Goal: Information Seeking & Learning: Learn about a topic

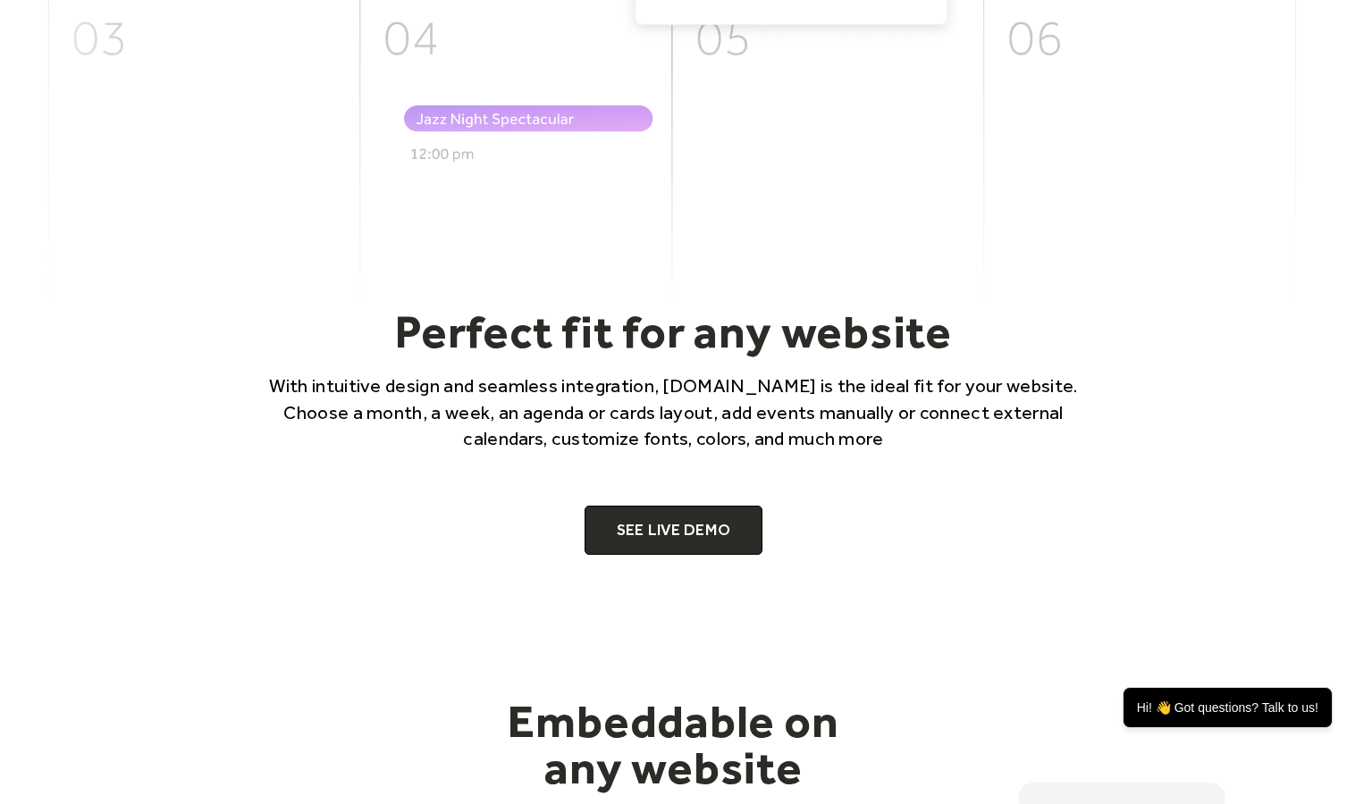
scroll to position [945, 0]
click at [680, 524] on link "SEE LIVE DEMO" at bounding box center [673, 530] width 179 height 50
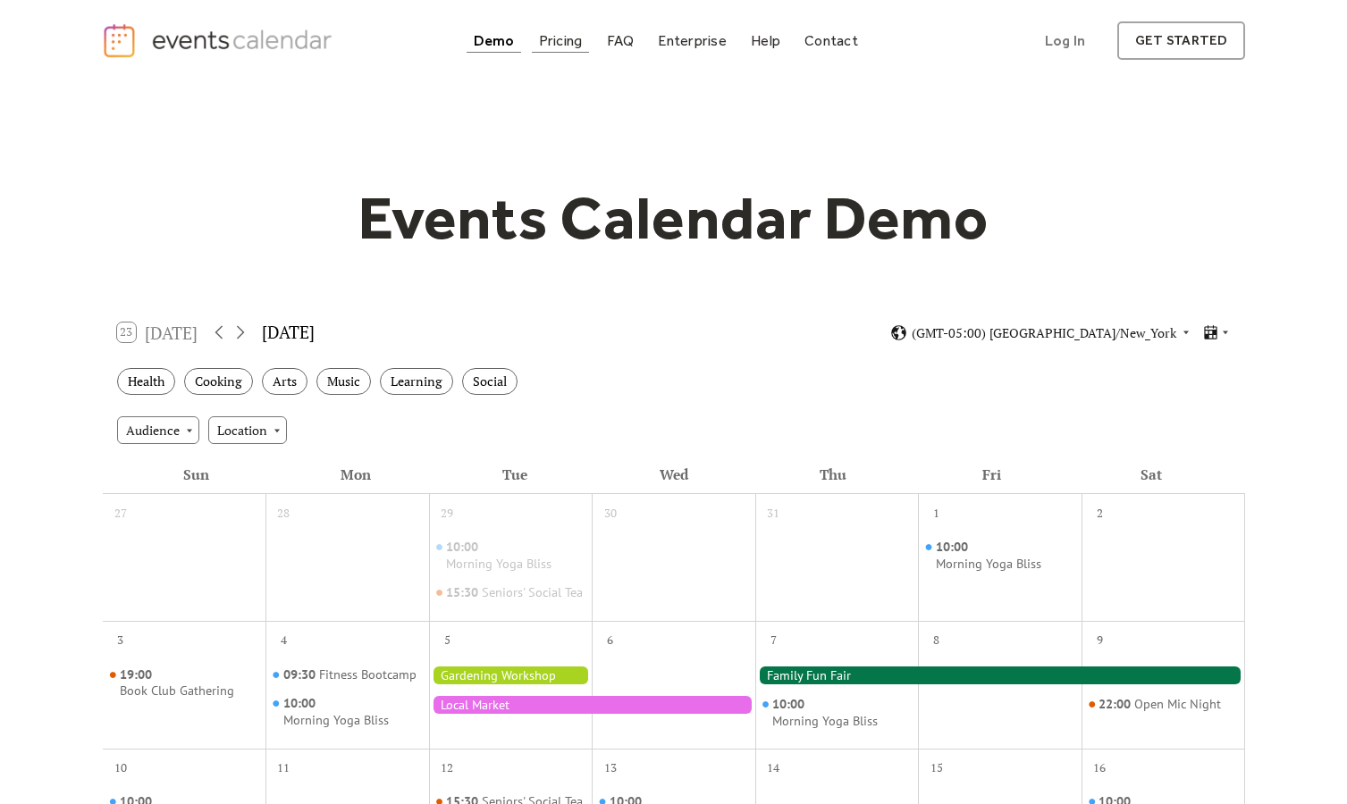
click at [560, 43] on div "Pricing" at bounding box center [561, 41] width 44 height 10
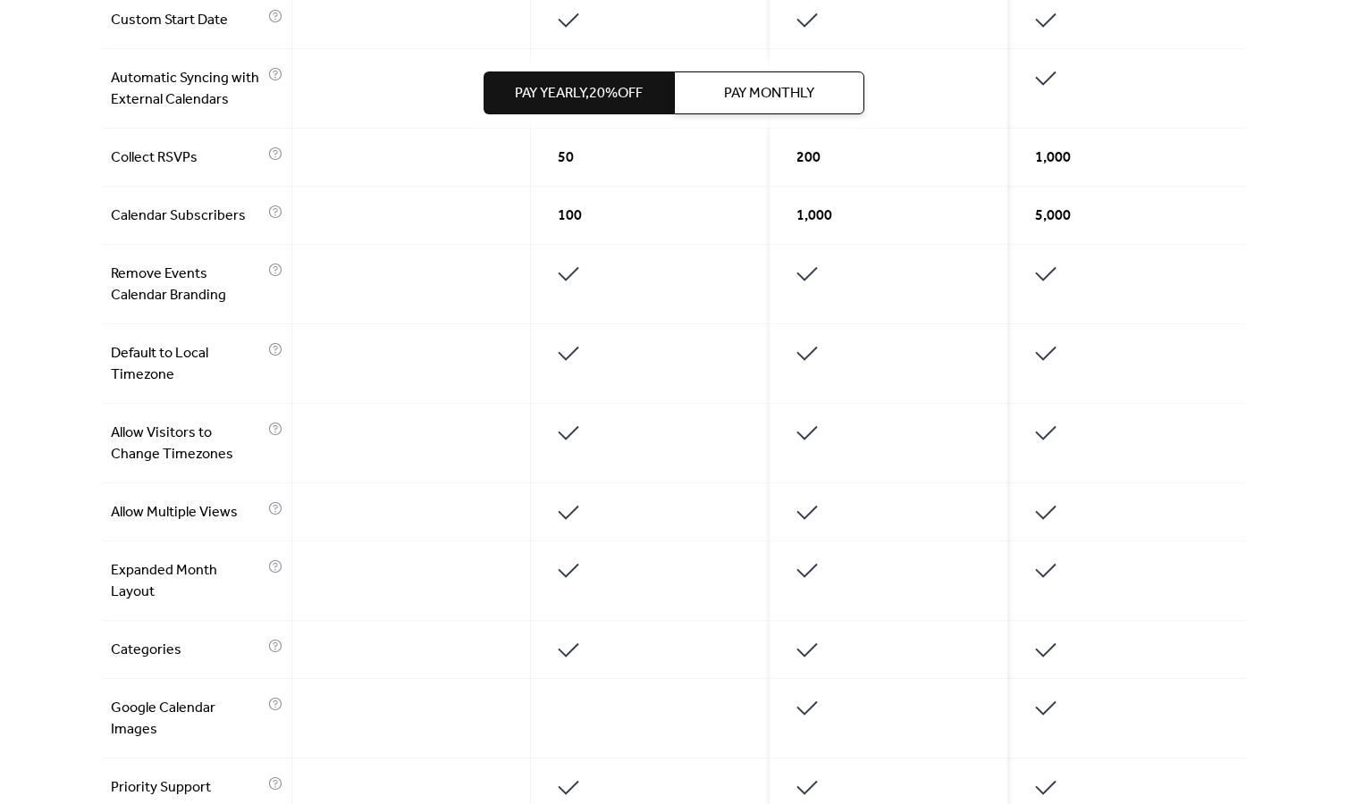
scroll to position [920, 0]
